Goal: Transaction & Acquisition: Download file/media

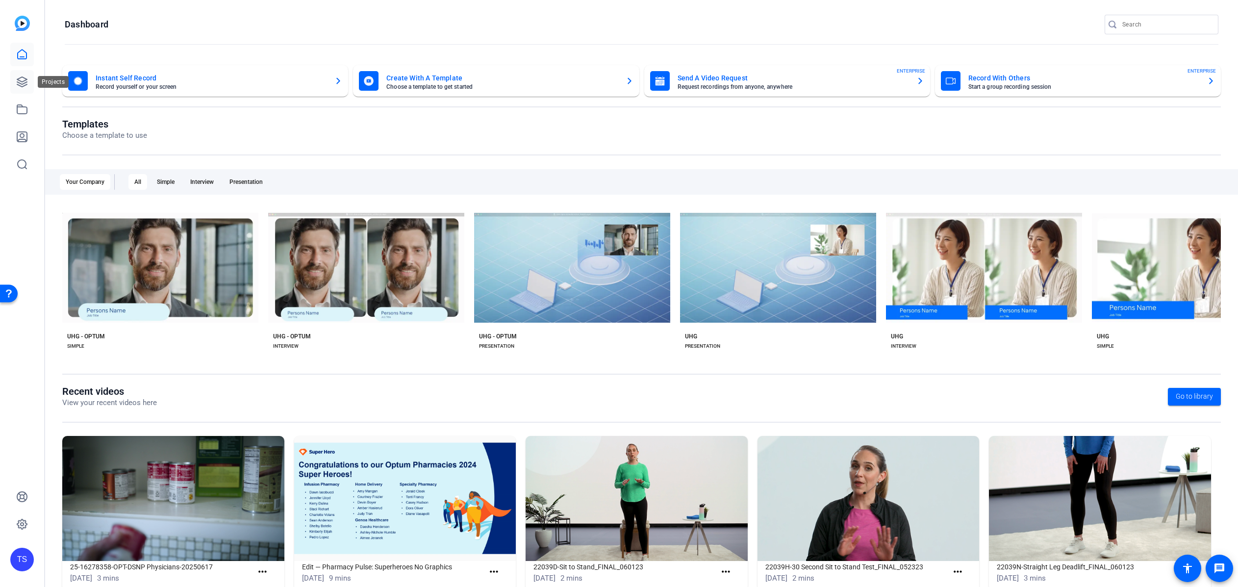
click at [20, 80] on icon at bounding box center [22, 82] width 10 height 10
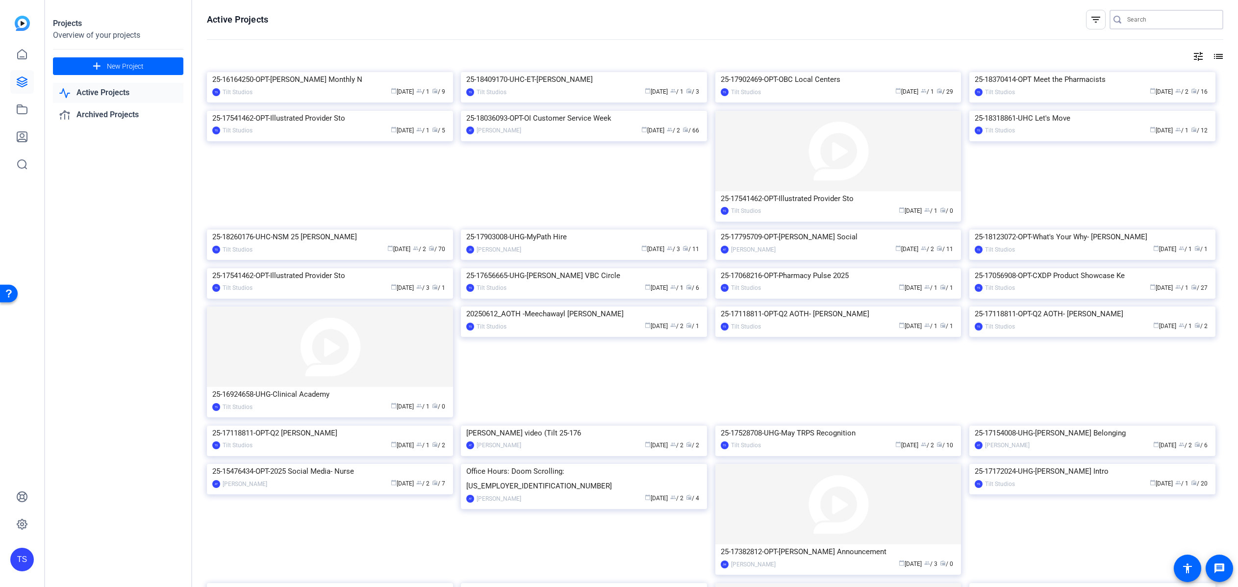
click at [1134, 19] on input "Search" at bounding box center [1171, 20] width 88 height 12
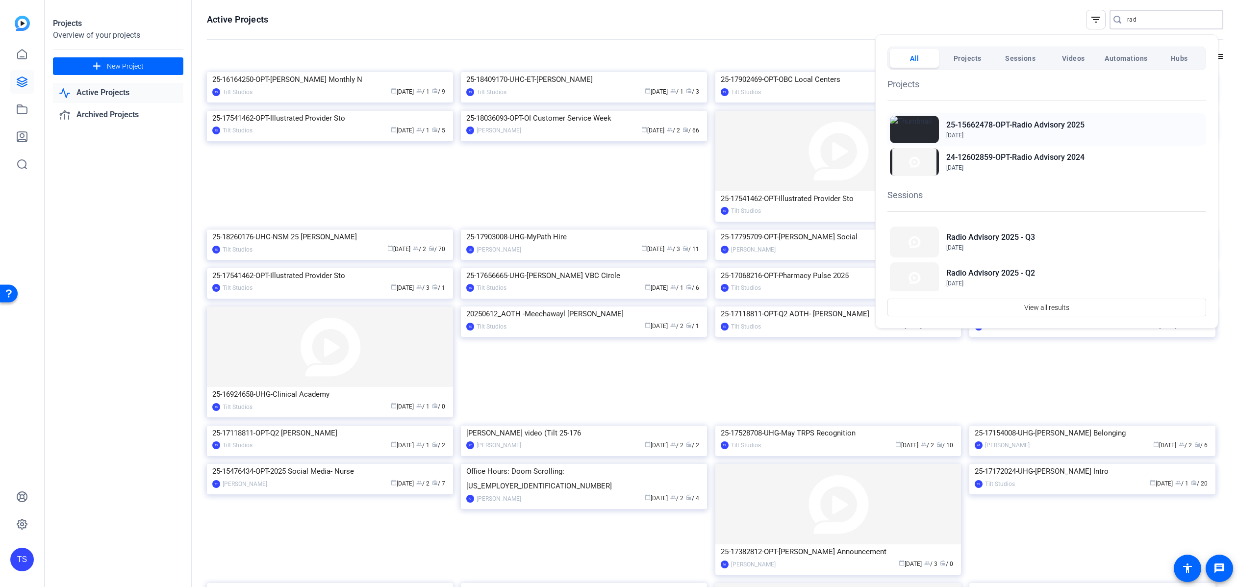
type input "rad"
click at [1000, 120] on h2 "25-15662478-OPT-Radio Advisory 2025" at bounding box center [1015, 125] width 138 height 12
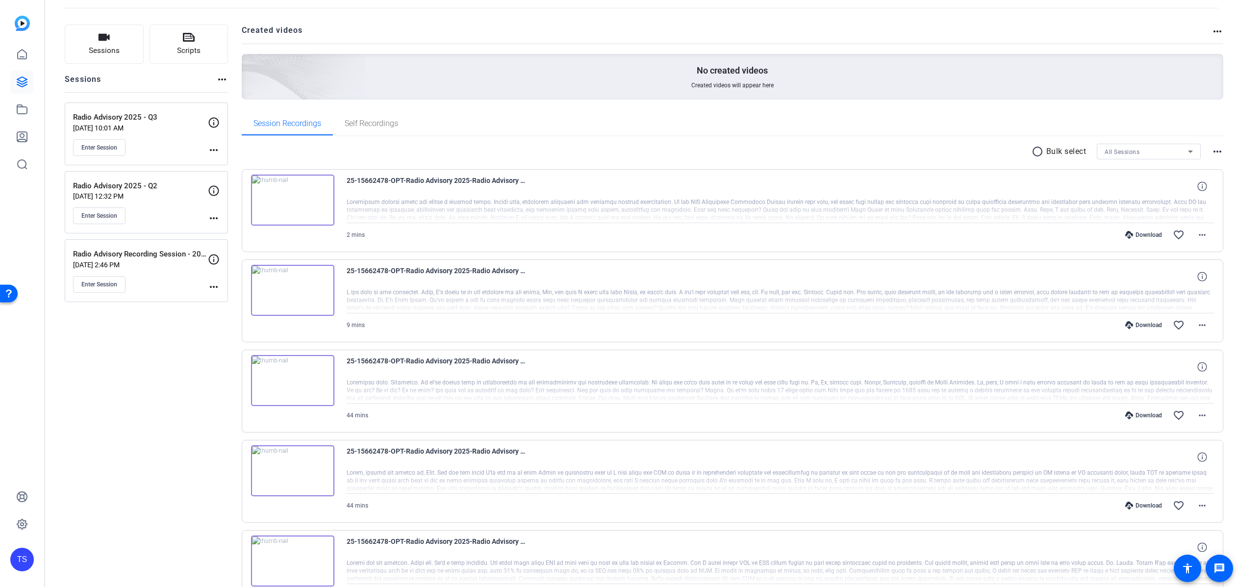
scroll to position [98, 0]
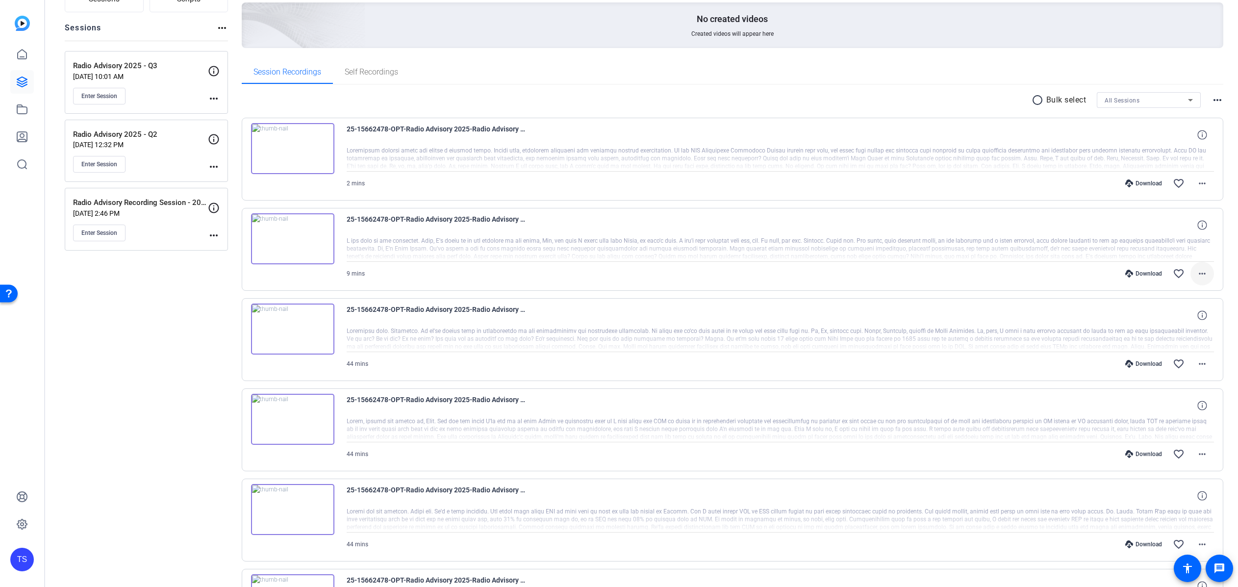
click at [1197, 277] on mat-icon "more_horiz" at bounding box center [1202, 274] width 12 height 12
click at [1170, 319] on span "Download MP4" at bounding box center [1171, 319] width 59 height 12
click at [1197, 366] on mat-icon "more_horiz" at bounding box center [1202, 364] width 12 height 12
click at [1172, 411] on span "Download MP4" at bounding box center [1171, 409] width 59 height 12
click at [1196, 451] on mat-icon "more_horiz" at bounding box center [1202, 454] width 12 height 12
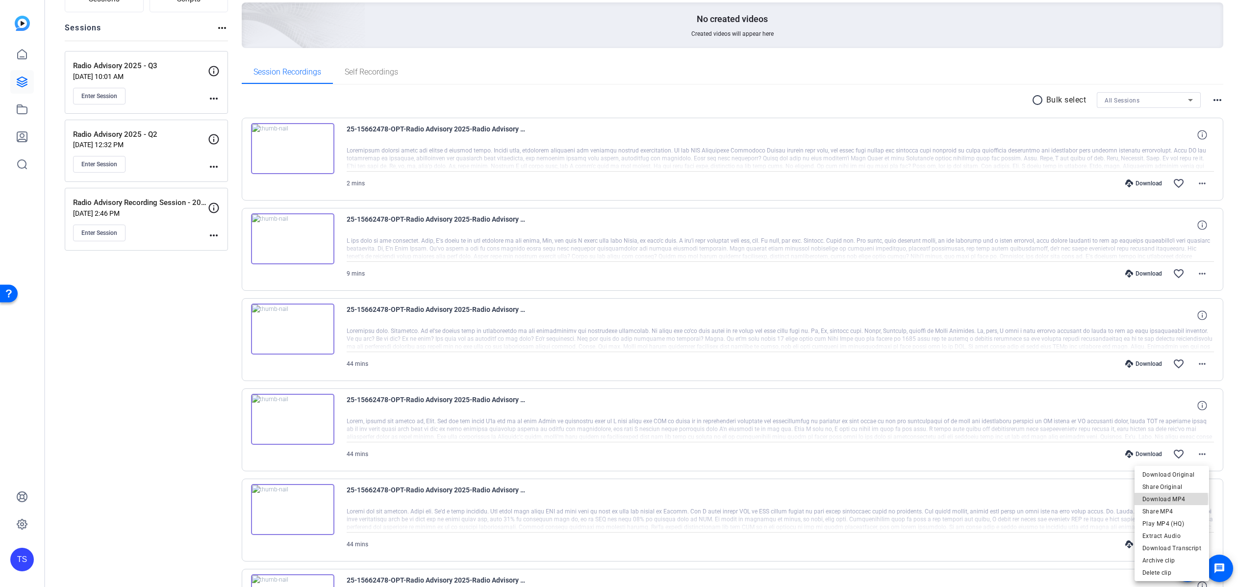
click at [1166, 499] on span "Download MP4" at bounding box center [1171, 499] width 59 height 12
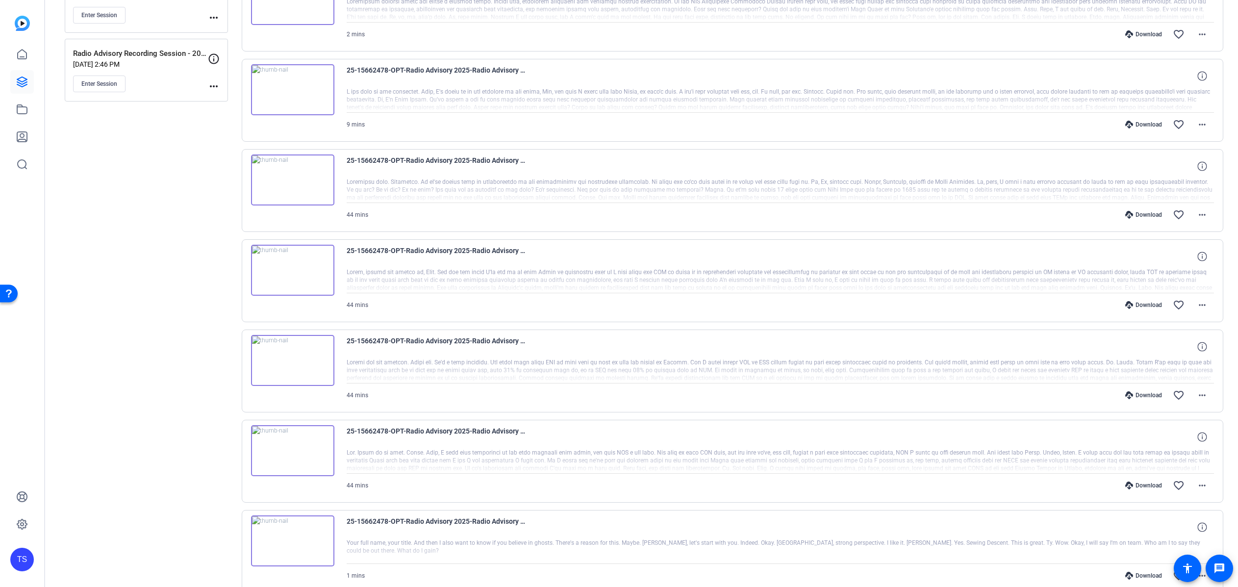
scroll to position [294, 0]
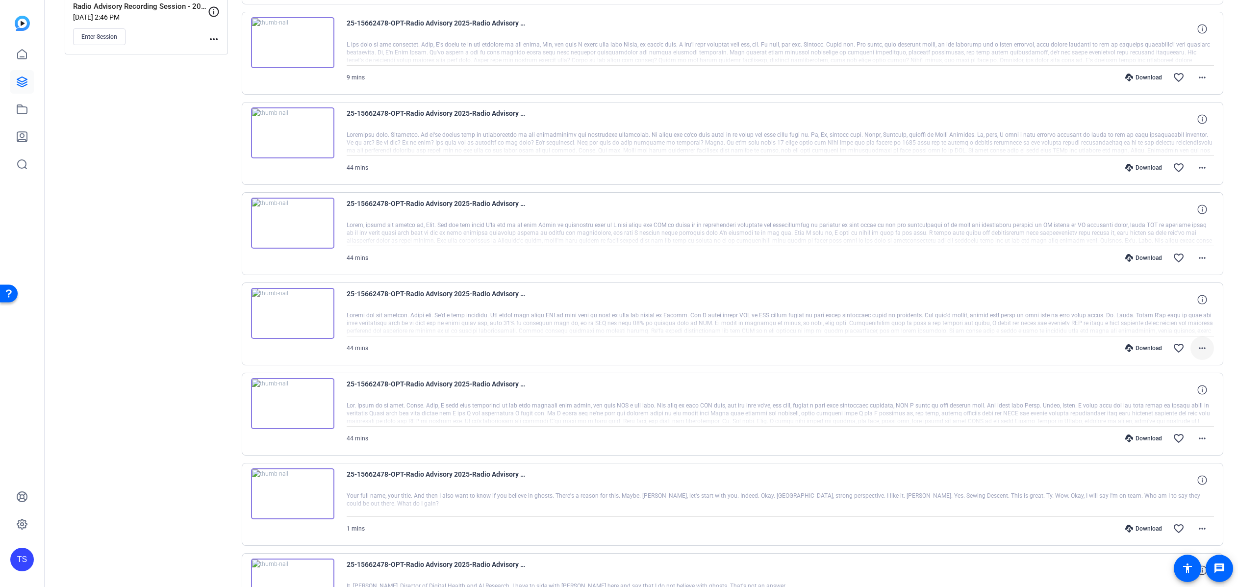
click at [1196, 347] on mat-icon "more_horiz" at bounding box center [1202, 348] width 12 height 12
click at [1167, 390] on span "Download MP4" at bounding box center [1171, 393] width 59 height 12
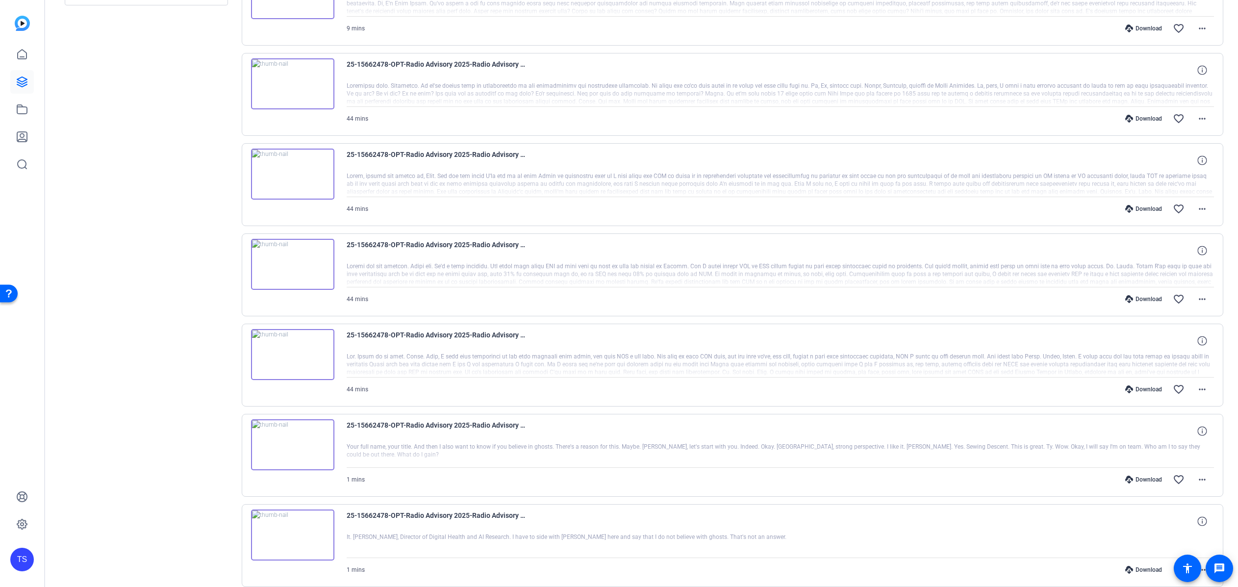
scroll to position [392, 0]
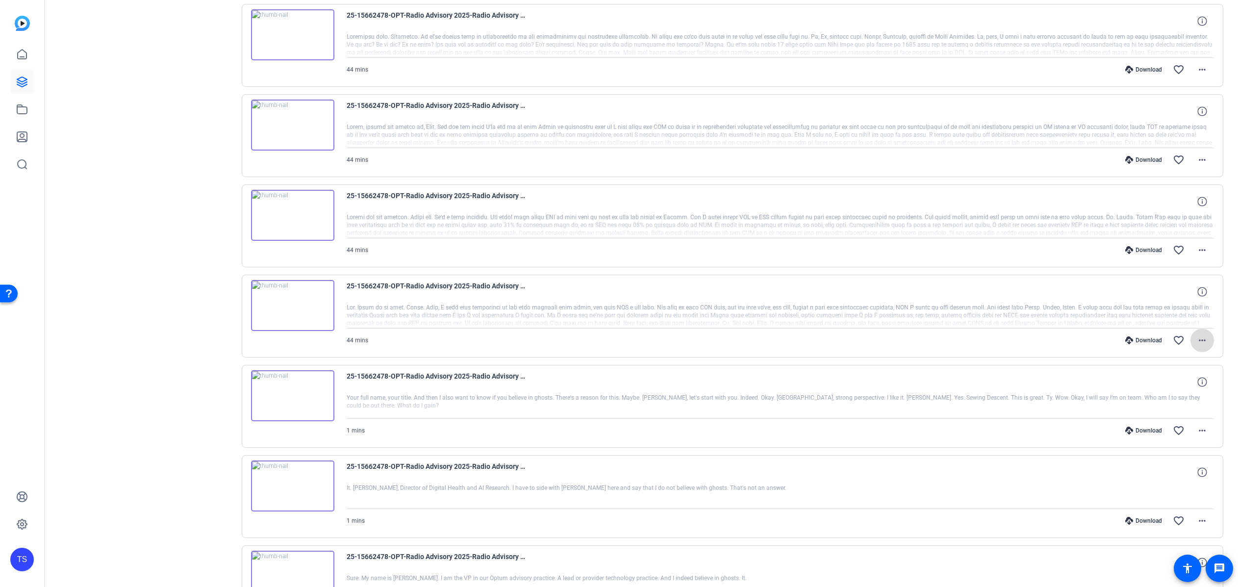
click at [1196, 339] on mat-icon "more_horiz" at bounding box center [1202, 340] width 12 height 12
click at [1158, 385] on span "Download MP4" at bounding box center [1171, 385] width 59 height 12
